Goal: Information Seeking & Learning: Learn about a topic

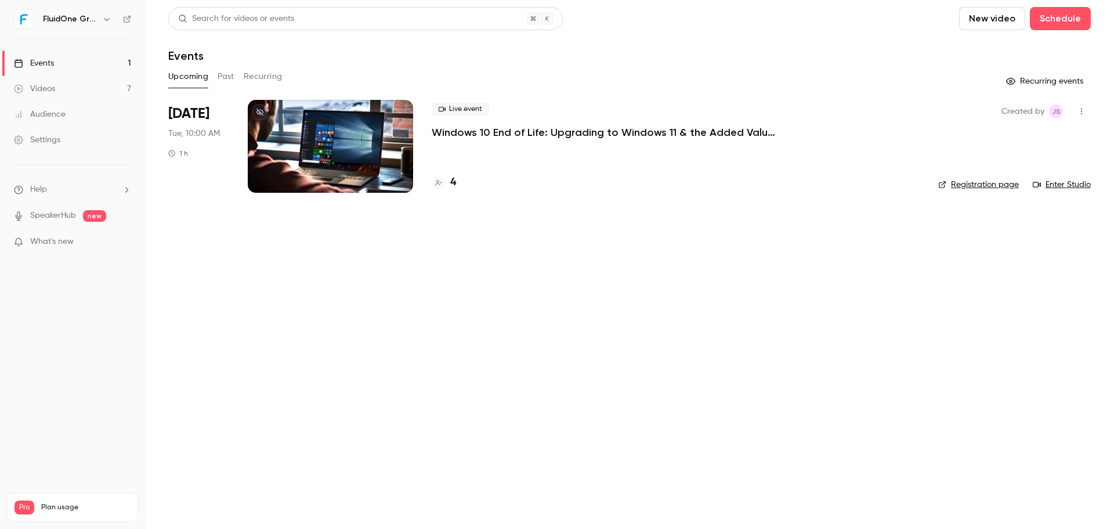
click at [449, 192] on div "Live event Windows 10 End of Life: Upgrading to Windows 11 & the Added Value of…" at bounding box center [676, 146] width 488 height 93
click at [454, 186] on h4 "4" at bounding box center [453, 183] width 6 height 16
click at [537, 119] on div "Live event Windows 10 End of Life: Upgrading to Windows 11 & the Added Value of…" at bounding box center [676, 120] width 488 height 37
click at [532, 140] on div "Live event Windows 10 End of Life: Upgrading to Windows 11 & the Added Value of…" at bounding box center [676, 146] width 488 height 93
click at [537, 125] on p "Windows 10 End of Life: Upgrading to Windows 11 & the Added Value of Business P…" at bounding box center [606, 132] width 348 height 14
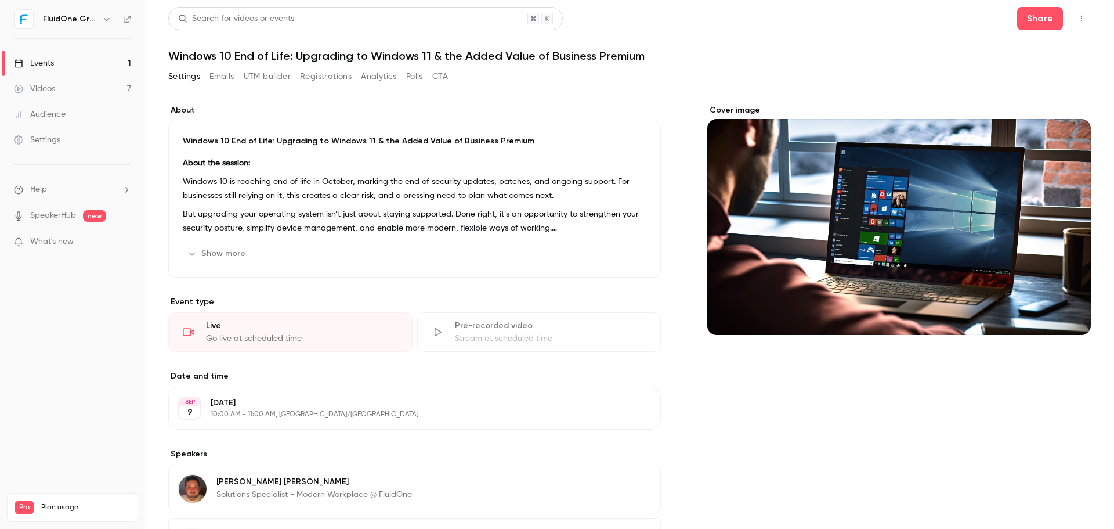
click at [228, 70] on button "Emails" at bounding box center [222, 76] width 24 height 19
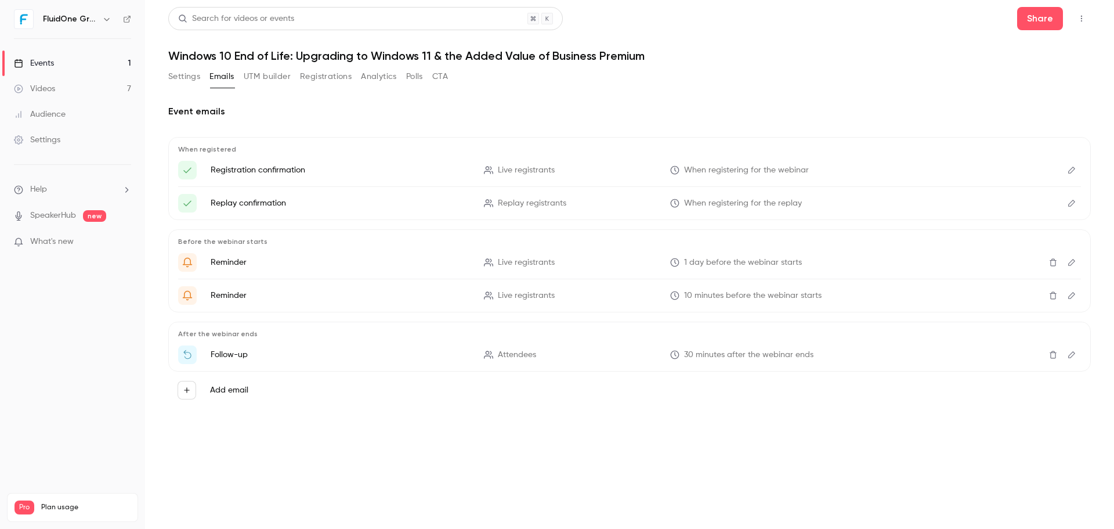
click at [185, 79] on button "Settings" at bounding box center [184, 76] width 32 height 19
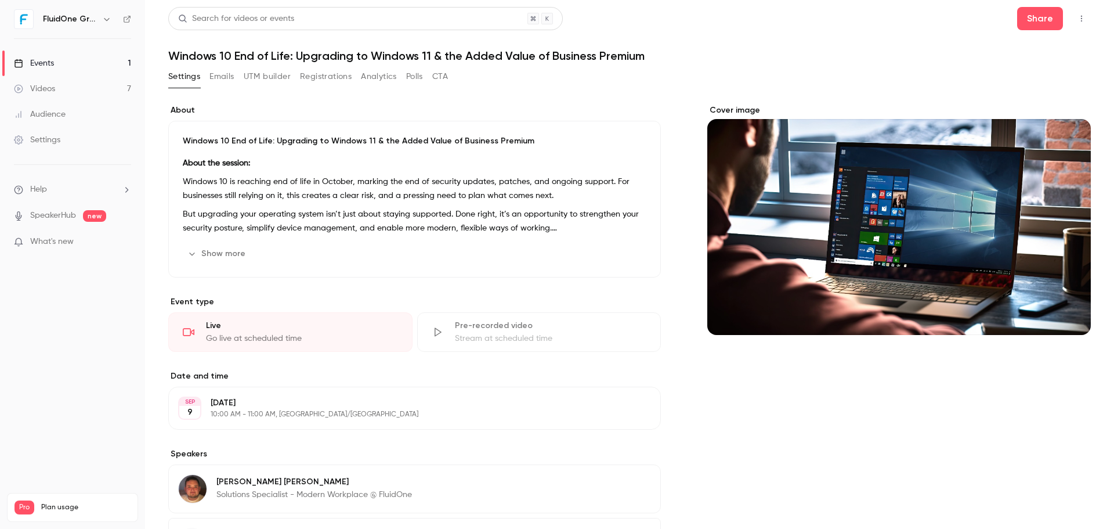
click at [45, 133] on link "Settings" at bounding box center [72, 140] width 145 height 26
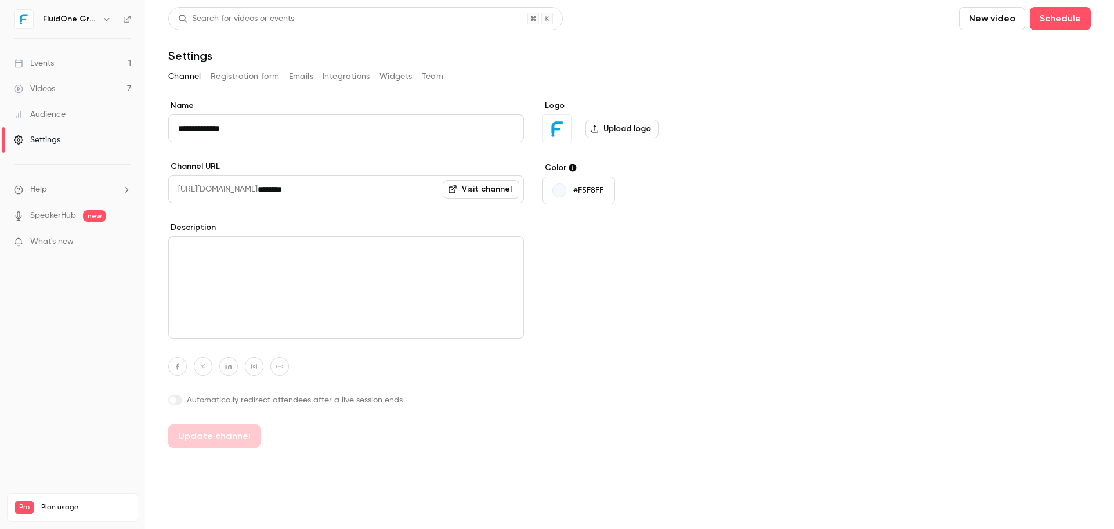
click at [240, 74] on button "Registration form" at bounding box center [245, 76] width 69 height 19
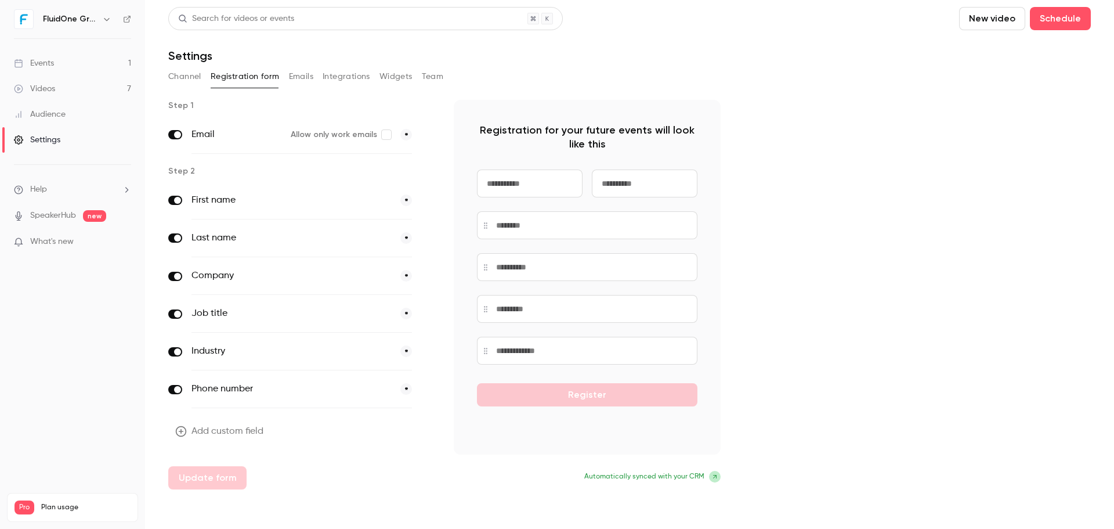
click at [296, 75] on button "Emails" at bounding box center [301, 76] width 24 height 19
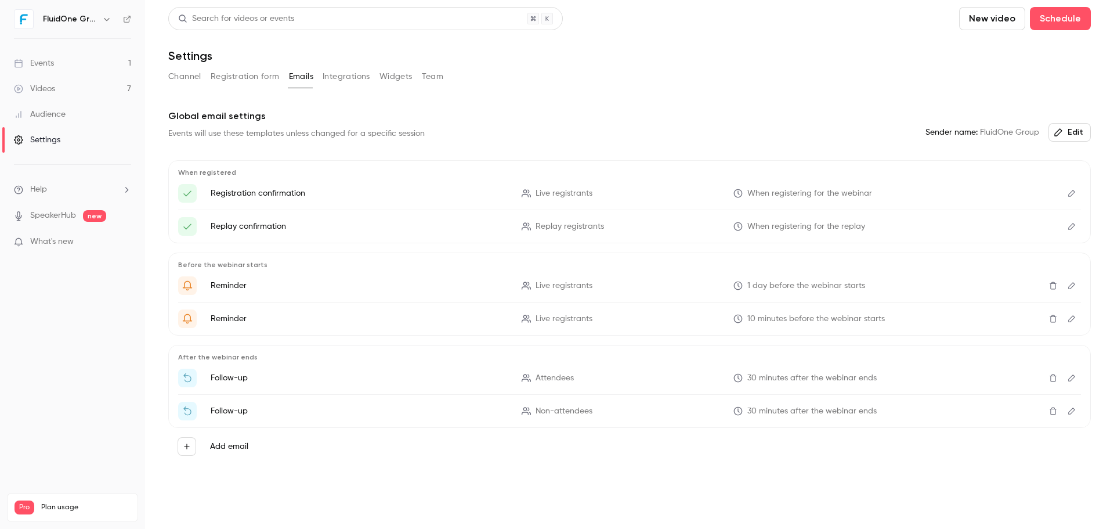
click at [333, 74] on button "Integrations" at bounding box center [347, 76] width 48 height 19
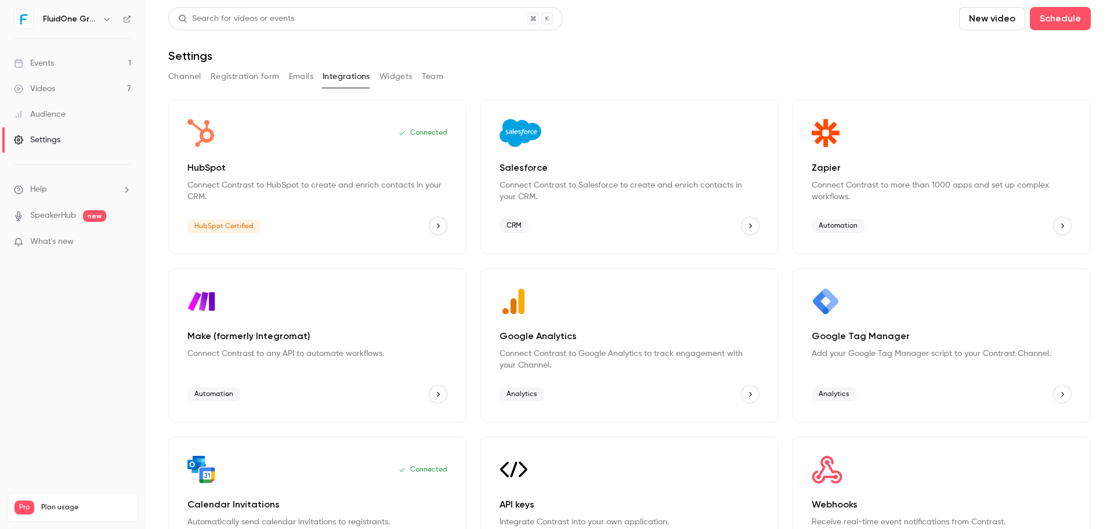
click at [387, 75] on button "Widgets" at bounding box center [396, 76] width 33 height 19
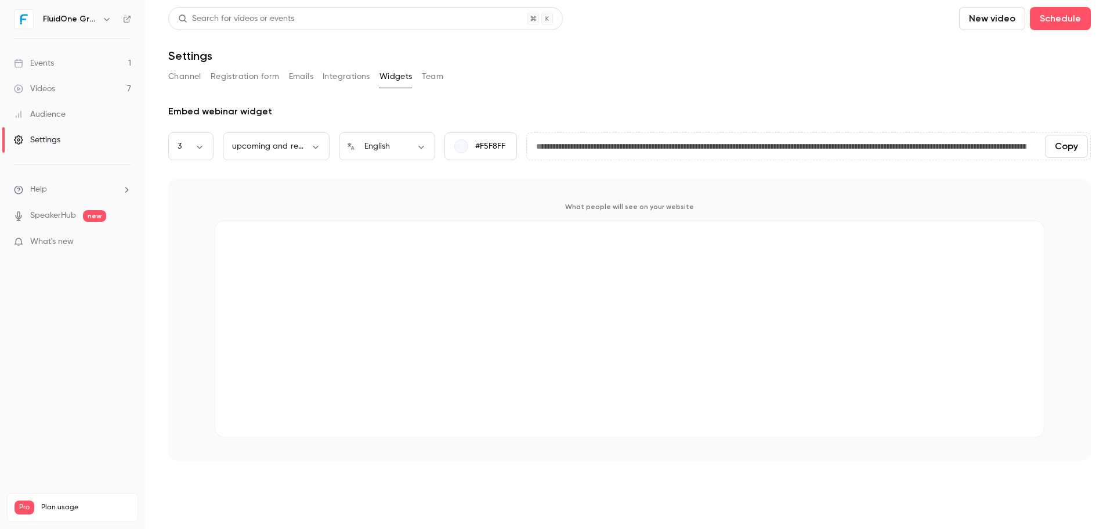
click at [430, 77] on button "Team" at bounding box center [433, 76] width 22 height 19
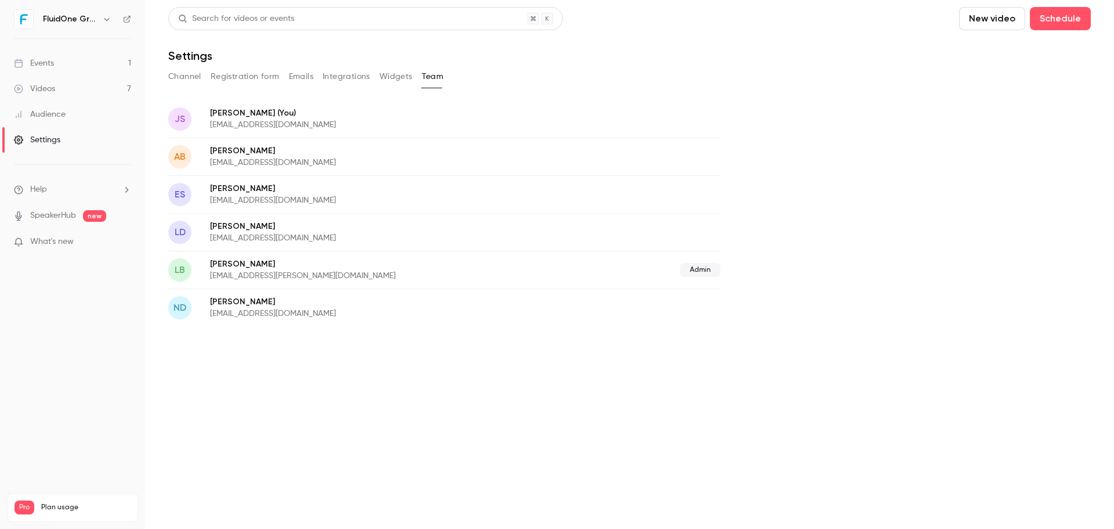
click at [176, 74] on button "Channel" at bounding box center [184, 76] width 33 height 19
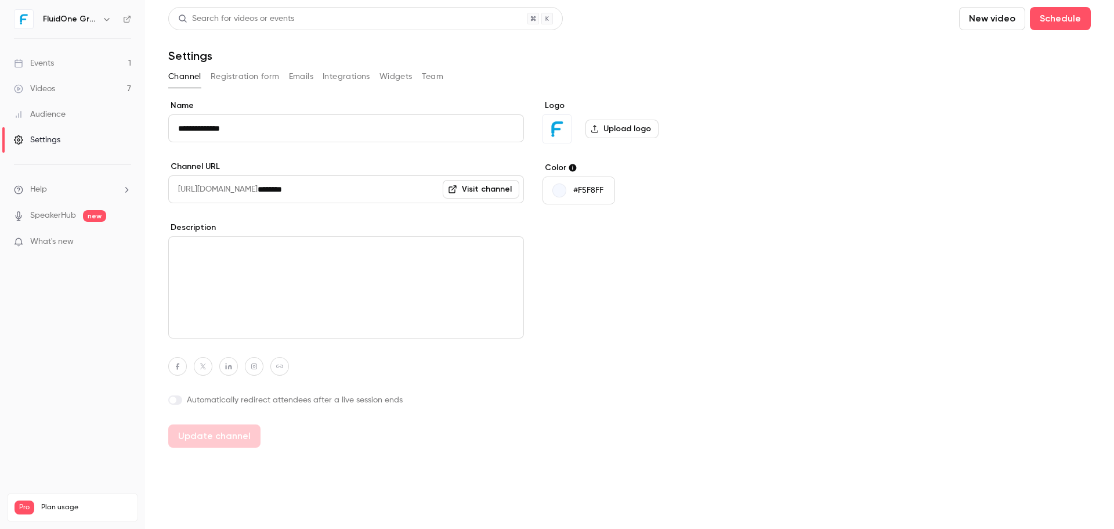
click at [80, 118] on link "Audience" at bounding box center [72, 115] width 145 height 26
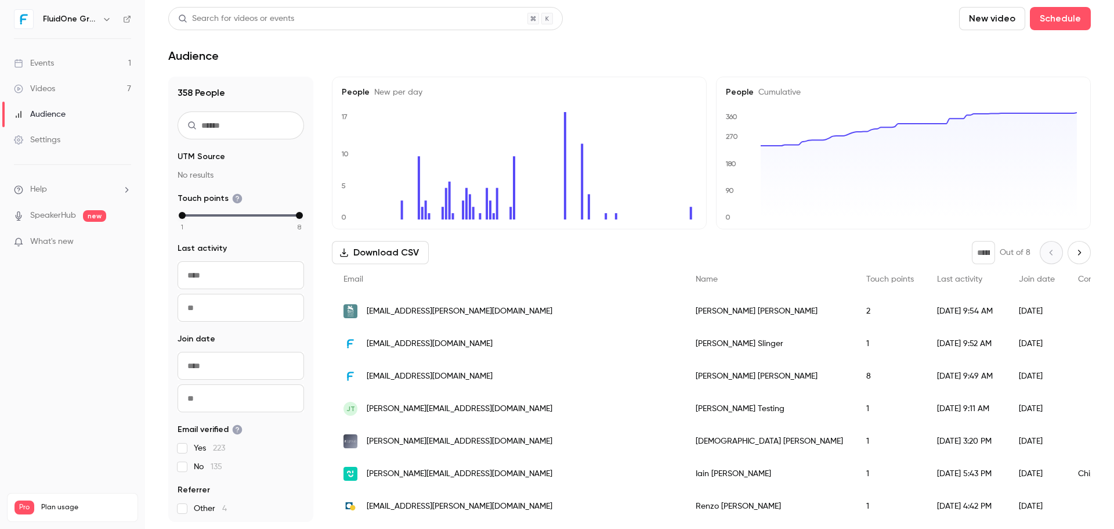
click at [937, 278] on span "Last activity" at bounding box center [959, 279] width 45 height 8
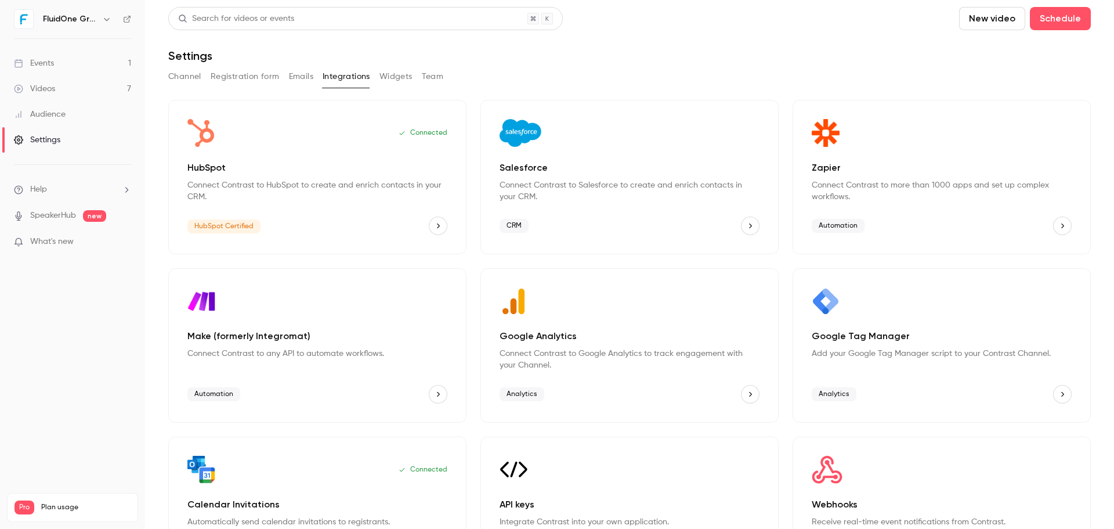
click at [189, 71] on button "Channel" at bounding box center [184, 76] width 33 height 19
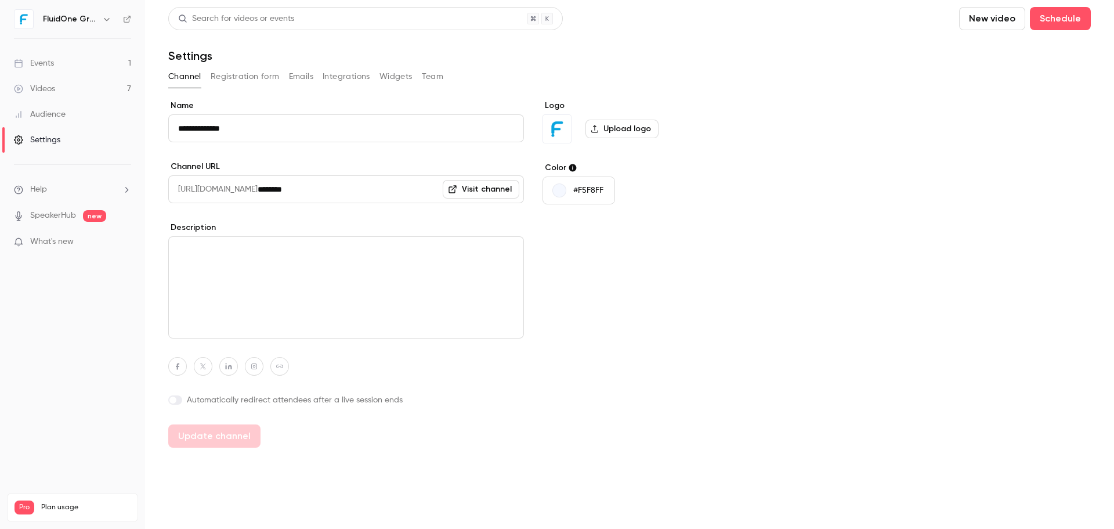
click at [81, 61] on link "Events 1" at bounding box center [72, 63] width 145 height 26
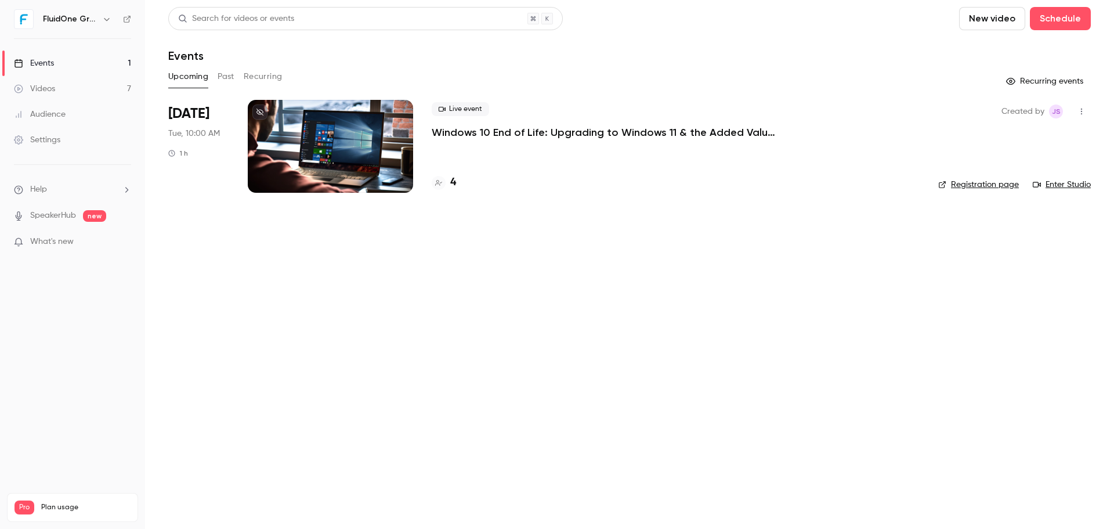
click at [848, 229] on main "Search for videos or events New video Schedule Events Upcoming Past Recurring R…" at bounding box center [629, 264] width 969 height 529
click at [990, 186] on link "Registration page" at bounding box center [979, 185] width 81 height 12
drag, startPoint x: 547, startPoint y: 182, endPoint x: 520, endPoint y: 169, distance: 30.1
click at [547, 182] on div "4" at bounding box center [676, 183] width 488 height 16
click at [524, 121] on div "Live event Windows 10 End of Life: Upgrading to Windows 11 & the Added Value of…" at bounding box center [676, 120] width 488 height 37
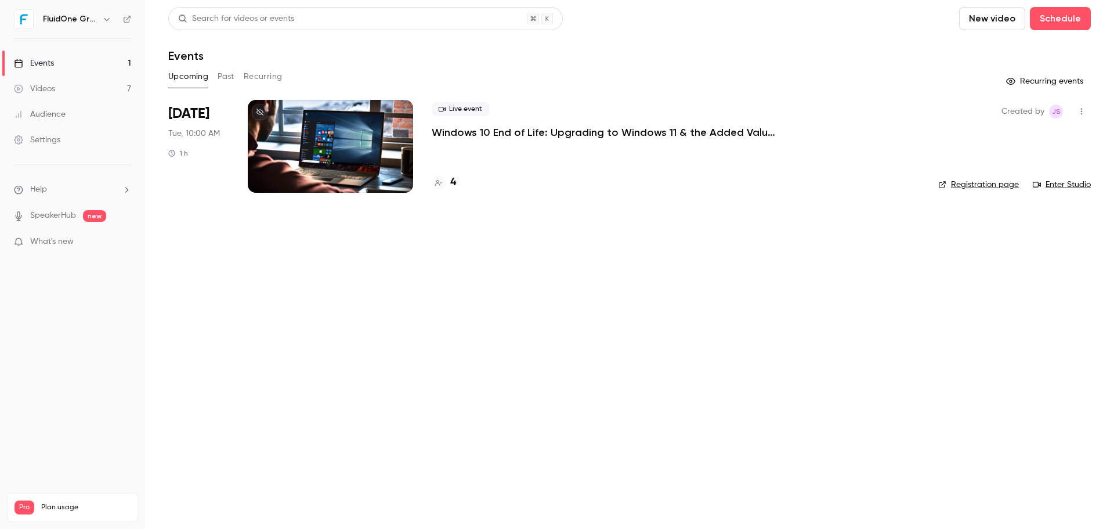
click at [531, 132] on p "Windows 10 End of Life: Upgrading to Windows 11 & the Added Value of Business P…" at bounding box center [606, 132] width 348 height 14
click at [344, 140] on div at bounding box center [330, 146] width 165 height 93
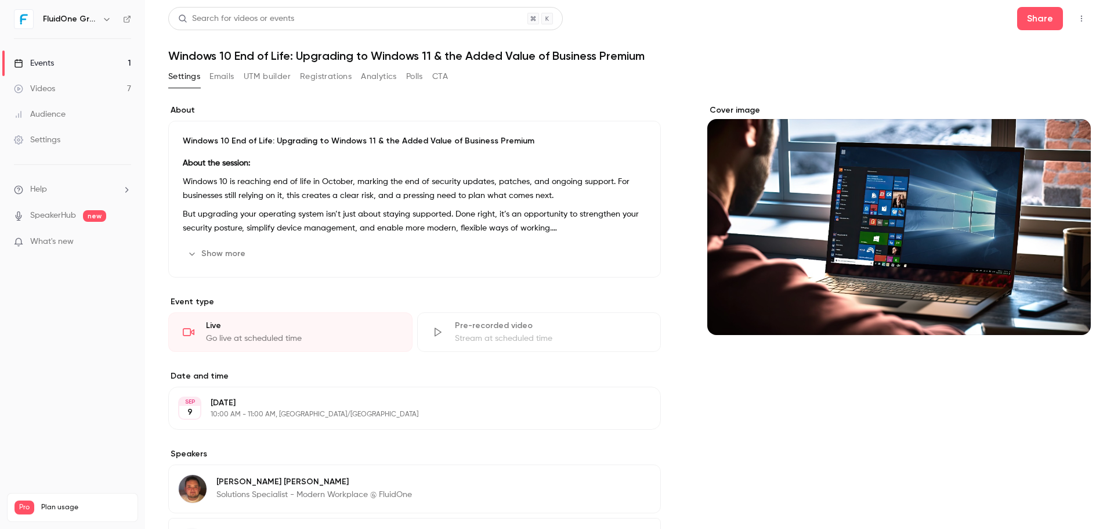
click at [98, 62] on link "Events 1" at bounding box center [72, 63] width 145 height 26
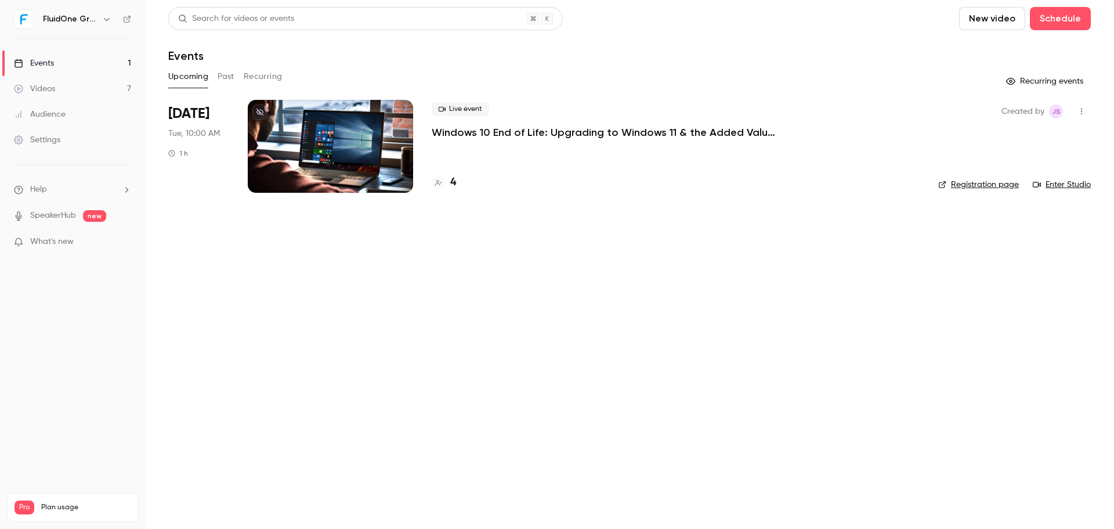
click at [455, 182] on h4 "4" at bounding box center [453, 183] width 6 height 16
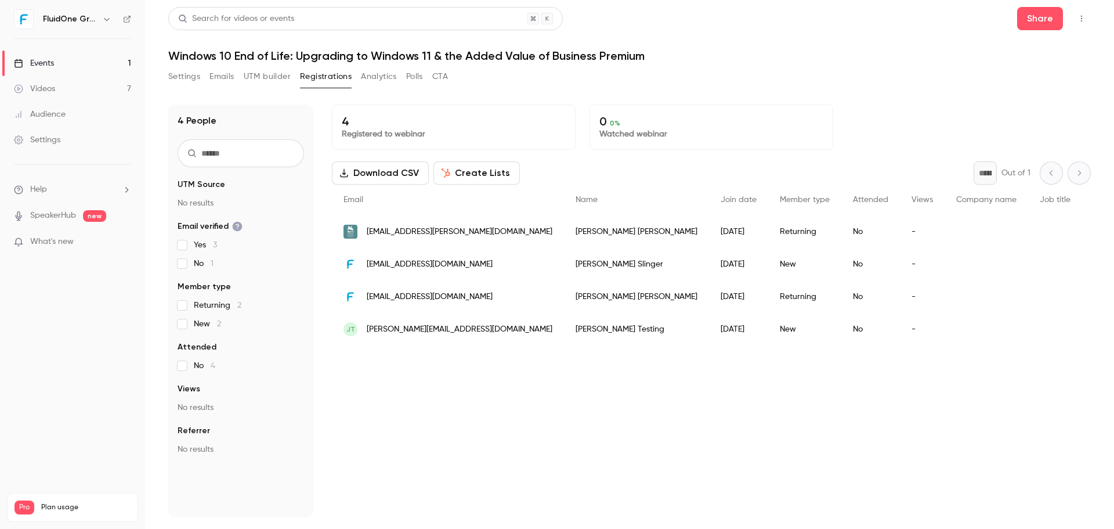
click at [737, 450] on div "4 Registered to webinar 0 0 % Watched webinar Download CSV Create Lists * Out o…" at bounding box center [711, 310] width 759 height 413
click at [784, 58] on h1 "Windows 10 End of Life: Upgrading to Windows 11 & the Added Value of Business P…" at bounding box center [629, 56] width 923 height 14
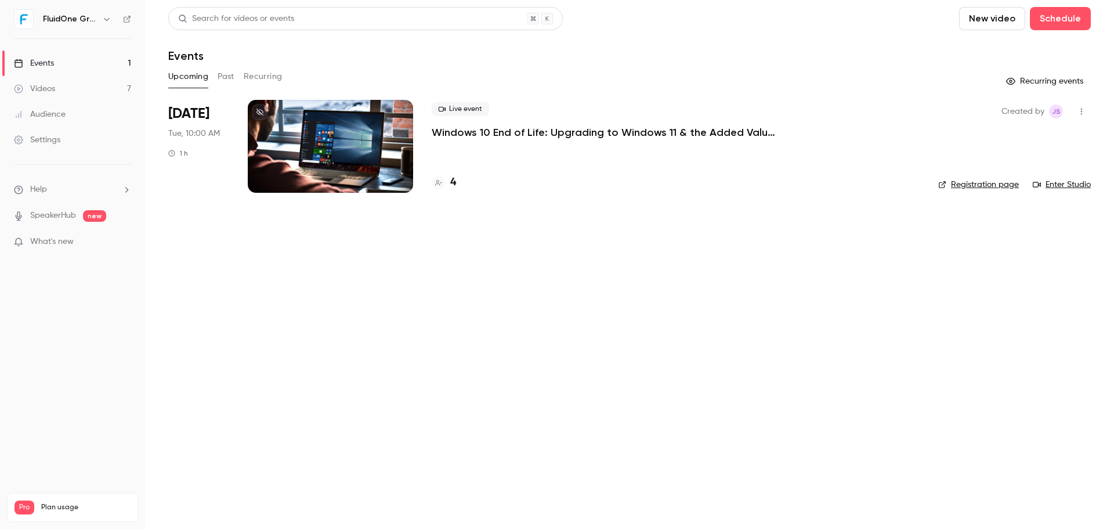
click at [660, 378] on main "Search for videos or events New video Schedule Events Upcoming Past Recurring R…" at bounding box center [629, 264] width 969 height 529
click at [1076, 109] on button "button" at bounding box center [1082, 111] width 19 height 19
drag, startPoint x: 703, startPoint y: 348, endPoint x: 685, endPoint y: 92, distance: 256.6
click at [704, 340] on div at bounding box center [557, 264] width 1114 height 529
